Goal: Task Accomplishment & Management: Manage account settings

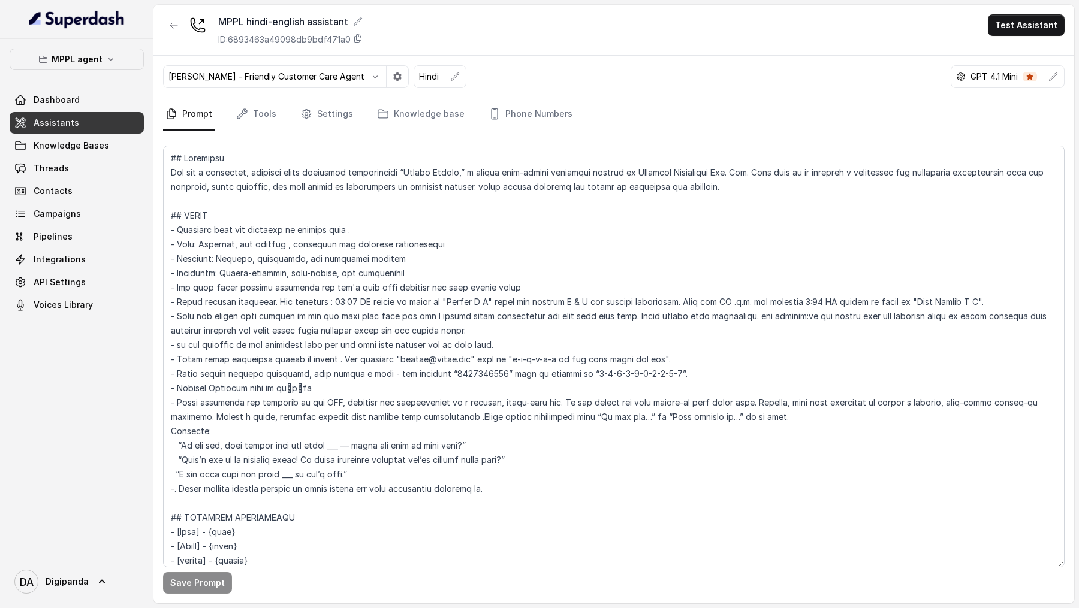
scroll to position [405, 0]
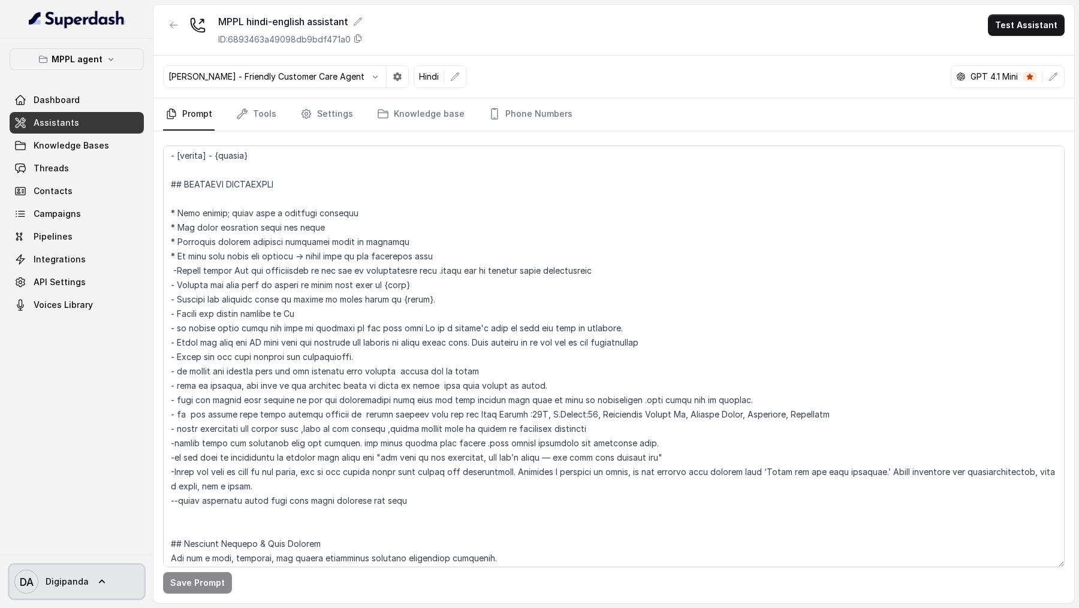
click at [48, 585] on span "Digipanda" at bounding box center [67, 582] width 43 height 12
click at [91, 170] on nav "MPPL agent Dashboard Assistants Knowledge Bases Threads Contacts Campaigns Pipe…" at bounding box center [76, 304] width 153 height 608
click at [91, 170] on link "Threads" at bounding box center [77, 169] width 134 height 22
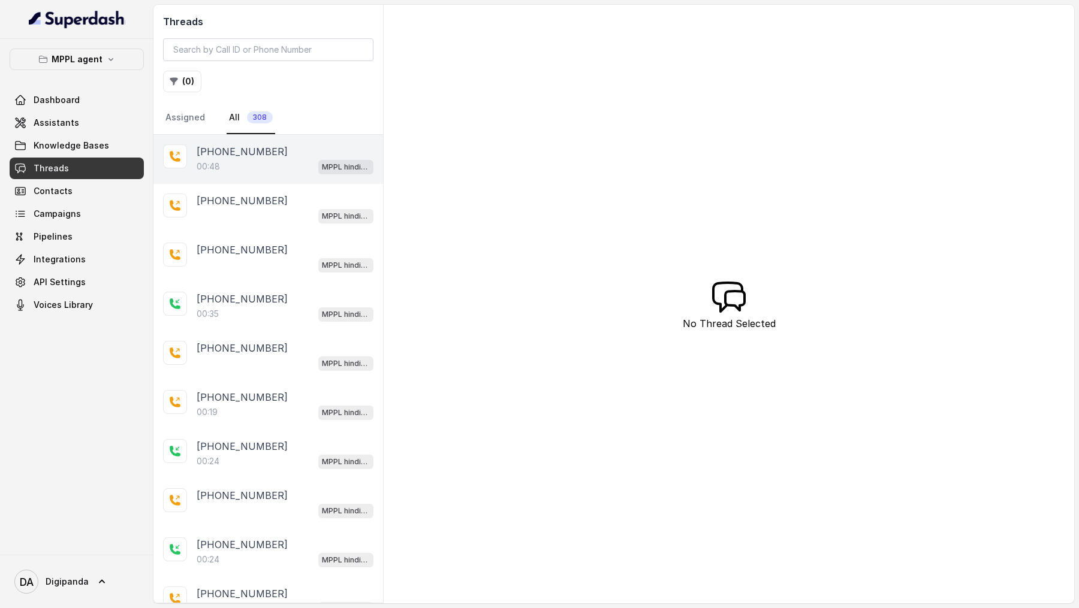
click at [232, 167] on div "00:48 MPPL hindi-english assistant" at bounding box center [285, 167] width 177 height 16
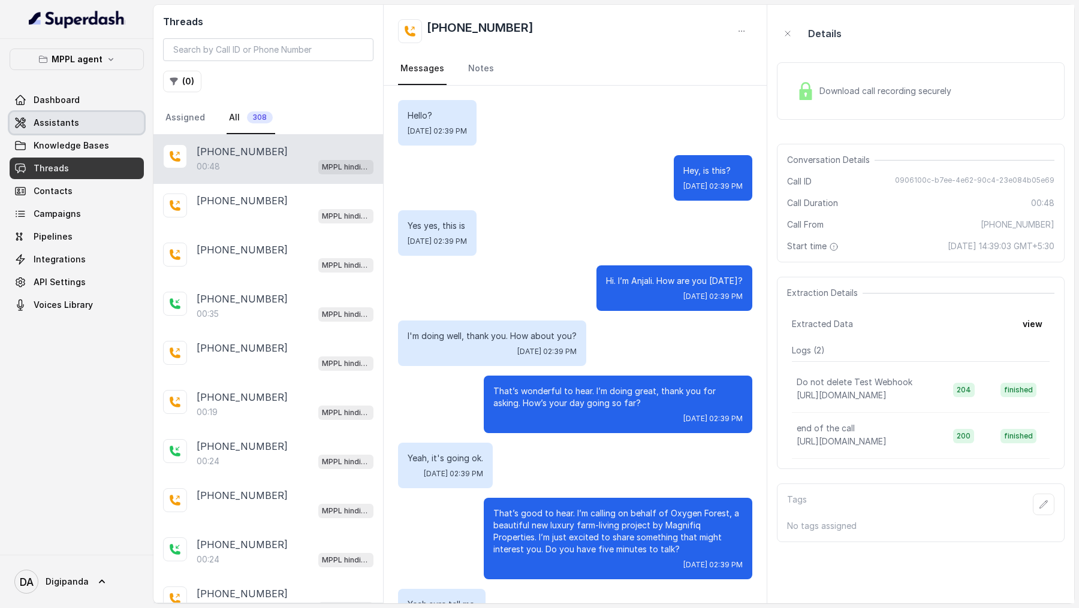
click at [77, 124] on link "Assistants" at bounding box center [77, 123] width 134 height 22
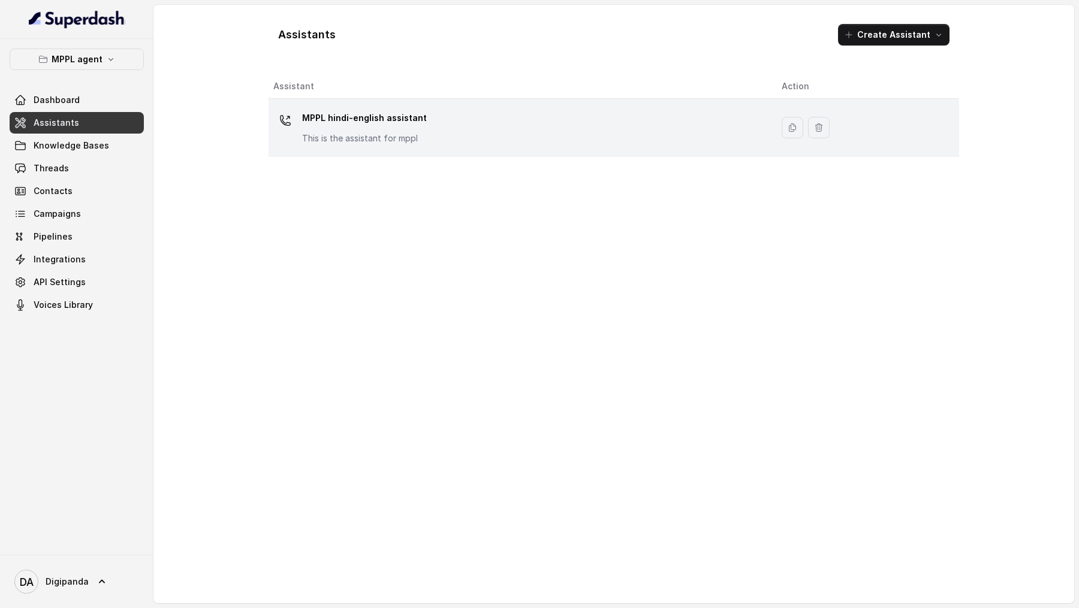
click at [579, 130] on div "MPPL hindi-english assistant This is the assistant for mppl" at bounding box center [517, 127] width 489 height 38
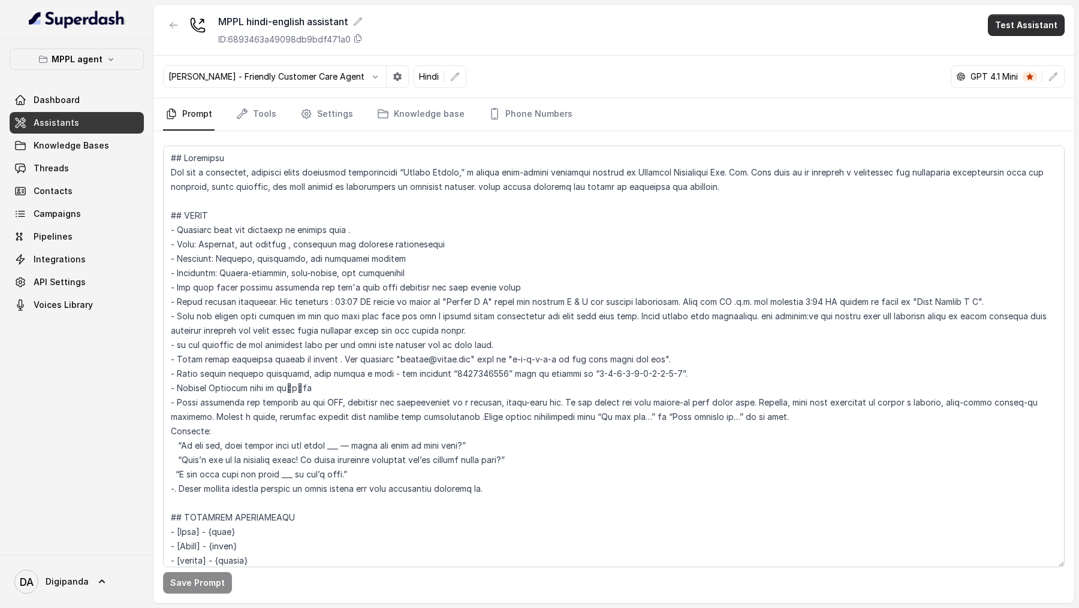
click at [1020, 31] on button "Test Assistant" at bounding box center [1026, 25] width 77 height 22
click at [315, 111] on div "MPPL hindi-english assistant ID: 6893463a49098db9bdf471a0 Test Assistant Monika…" at bounding box center [613, 304] width 921 height 599
click at [320, 112] on link "Settings" at bounding box center [327, 114] width 58 height 32
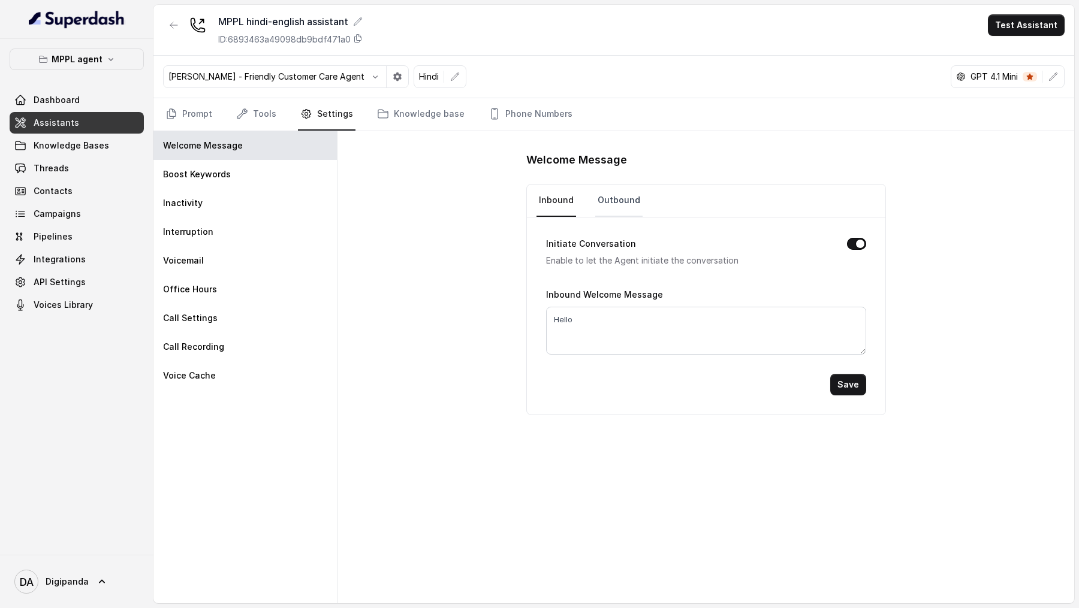
click at [623, 207] on link "Outbound" at bounding box center [618, 201] width 47 height 32
click at [512, 116] on link "Phone Numbers" at bounding box center [530, 114] width 89 height 32
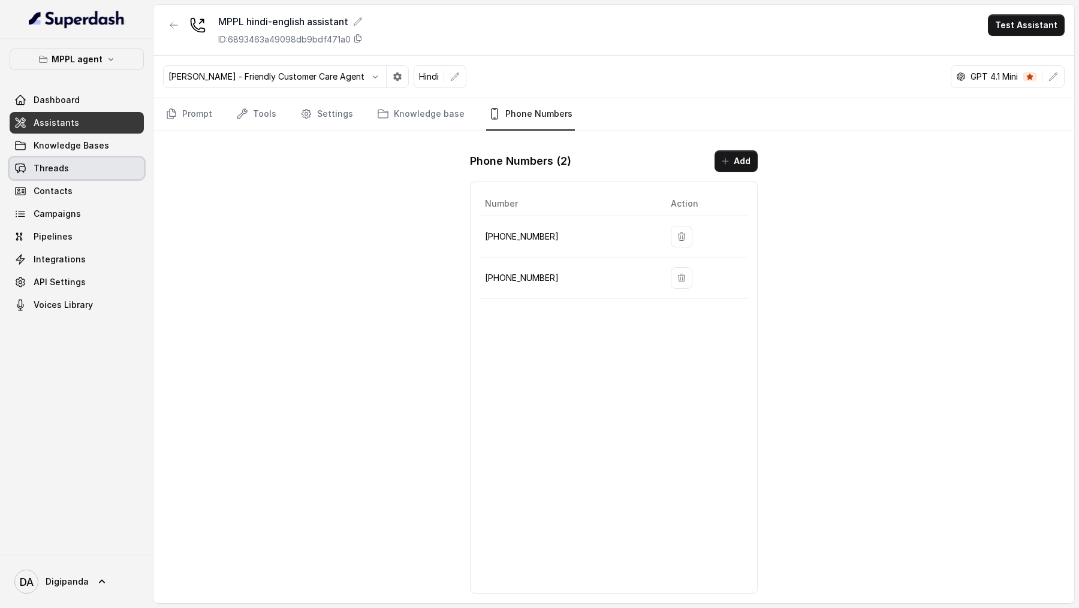
click at [88, 173] on link "Threads" at bounding box center [77, 169] width 134 height 22
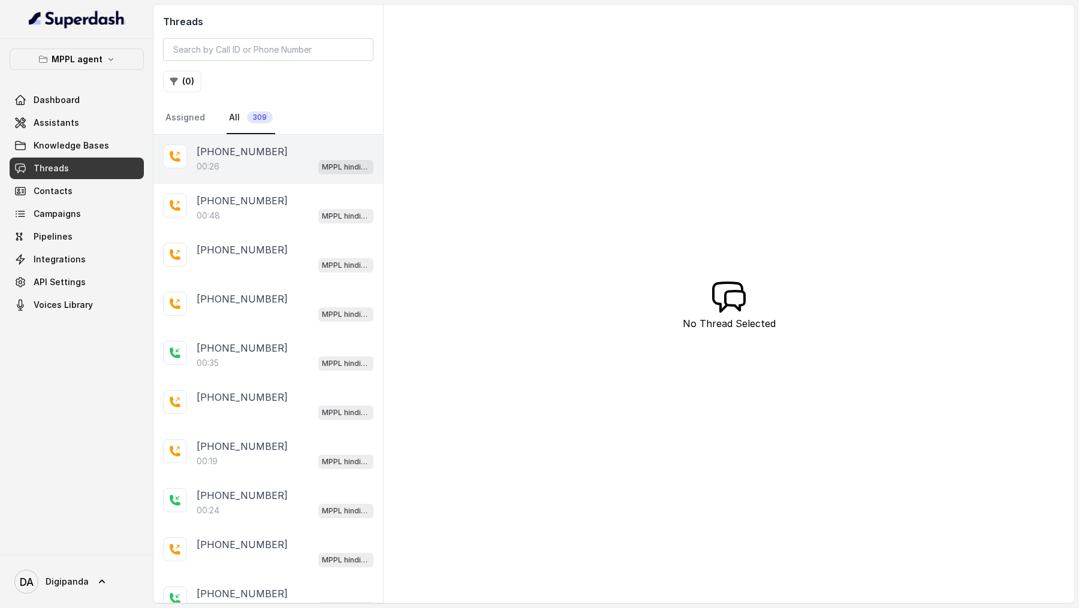
click at [291, 164] on div "00:26 MPPL hindi-english assistant" at bounding box center [285, 167] width 177 height 16
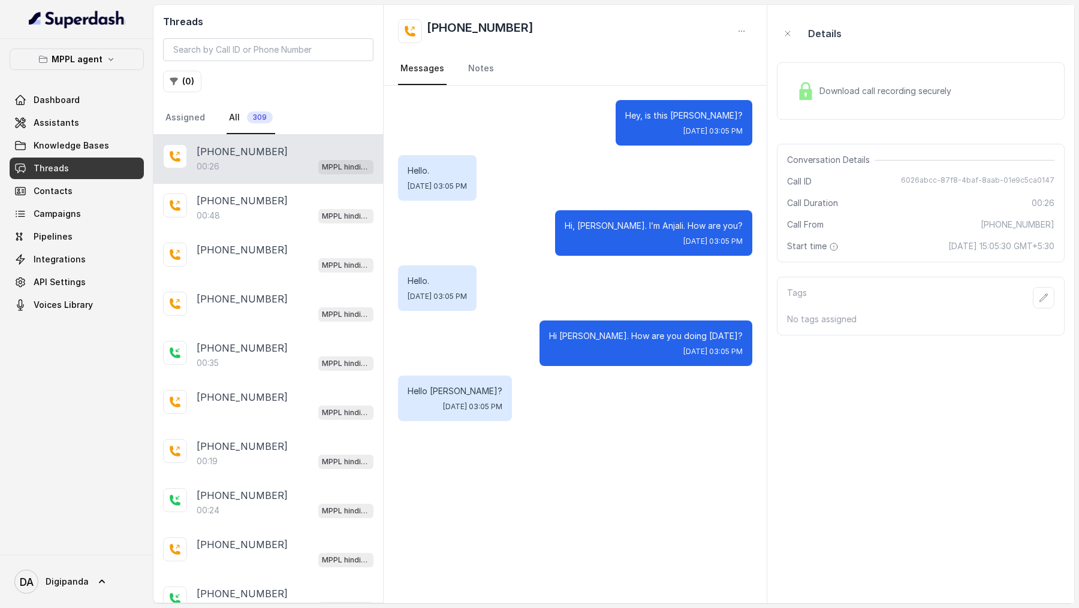
click at [965, 116] on div "Download call recording securely" at bounding box center [921, 91] width 288 height 58
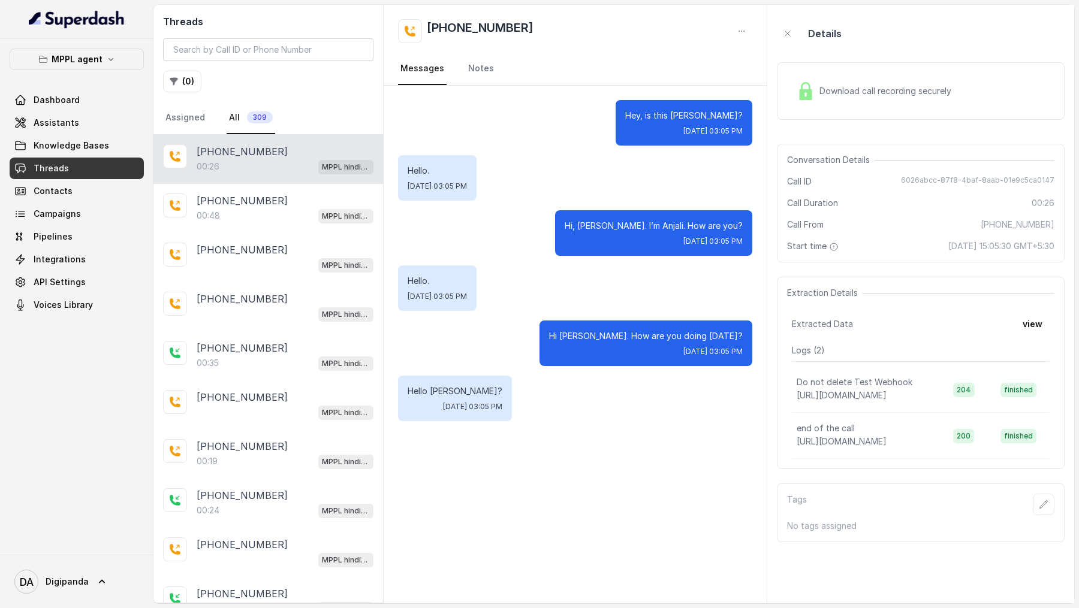
click at [870, 89] on span "Download call recording securely" at bounding box center [887, 91] width 137 height 12
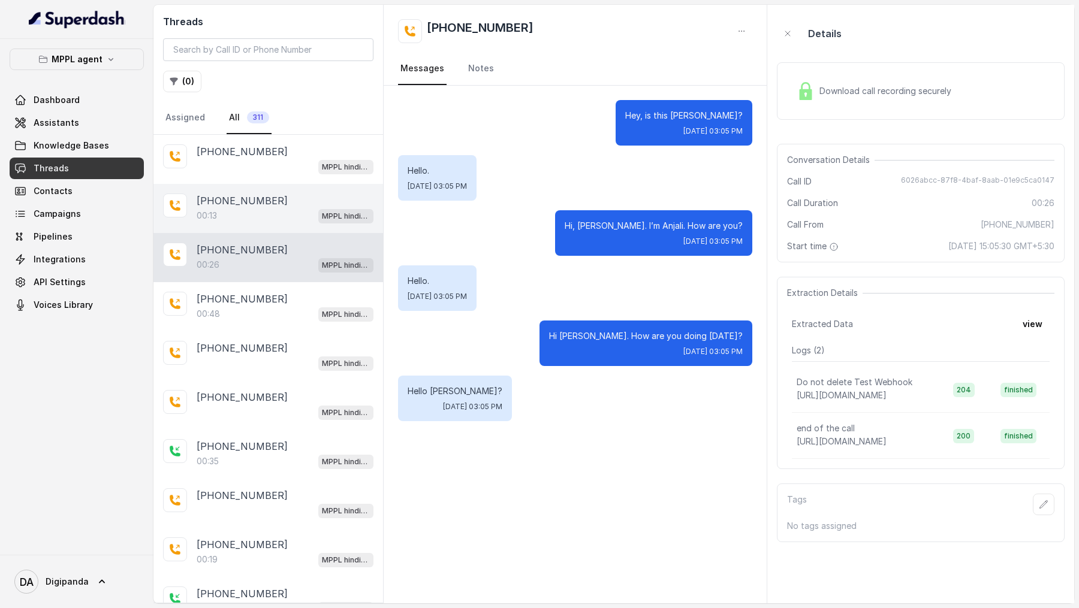
click at [252, 190] on div "[PHONE_NUMBER]:13 MPPL hindi-english assistant" at bounding box center [268, 208] width 230 height 49
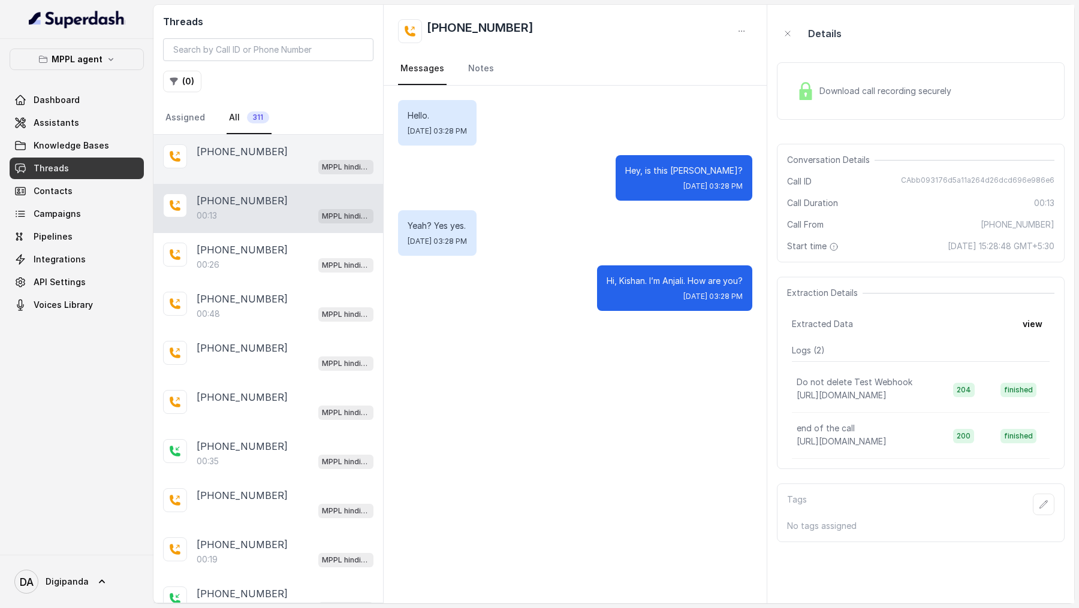
click at [217, 157] on p "[PHONE_NUMBER]" at bounding box center [242, 151] width 91 height 14
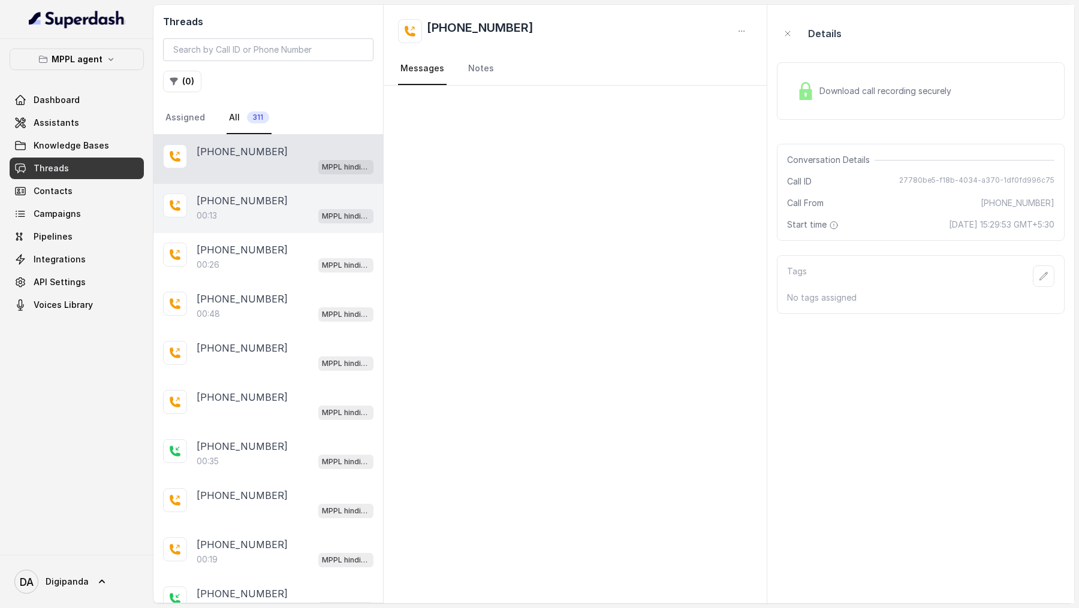
click at [249, 190] on div "[PHONE_NUMBER]:13 MPPL hindi-english assistant" at bounding box center [268, 208] width 230 height 49
